Goal: Task Accomplishment & Management: Manage account settings

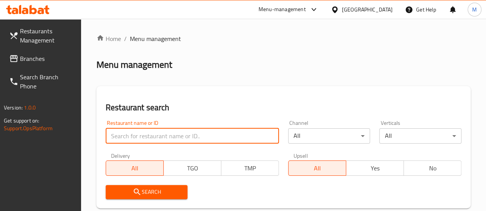
click at [134, 138] on input "search" at bounding box center [192, 136] width 173 height 15
type input "full"
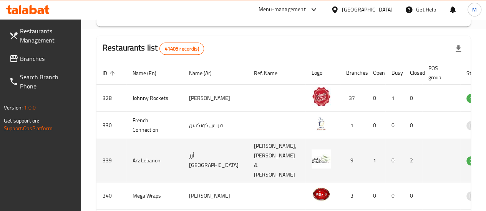
scroll to position [188, 0]
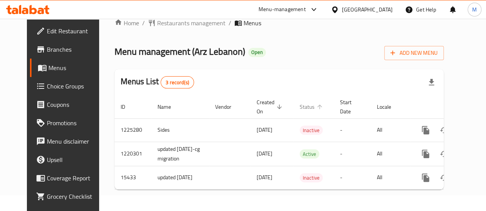
scroll to position [25, 0]
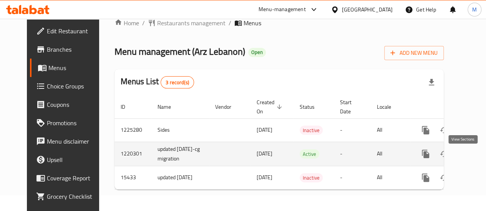
click at [471, 155] on link "enhanced table" at bounding box center [480, 154] width 18 height 18
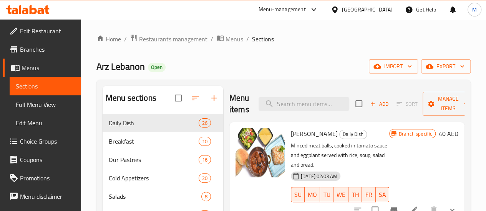
scroll to position [19, 0]
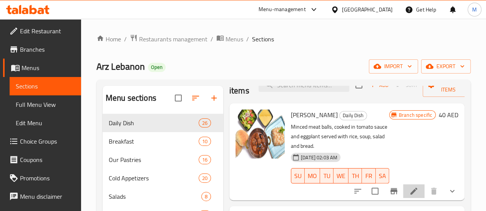
click at [412, 185] on li at bounding box center [413, 192] width 21 height 14
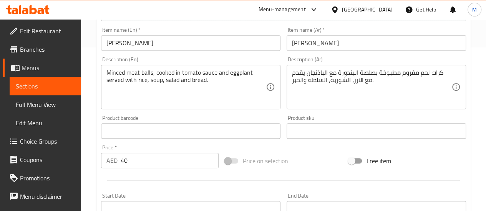
scroll to position [73, 0]
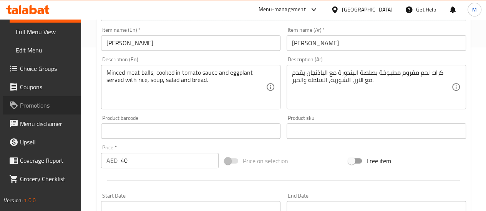
click at [42, 102] on span "Promotions" at bounding box center [47, 105] width 55 height 9
